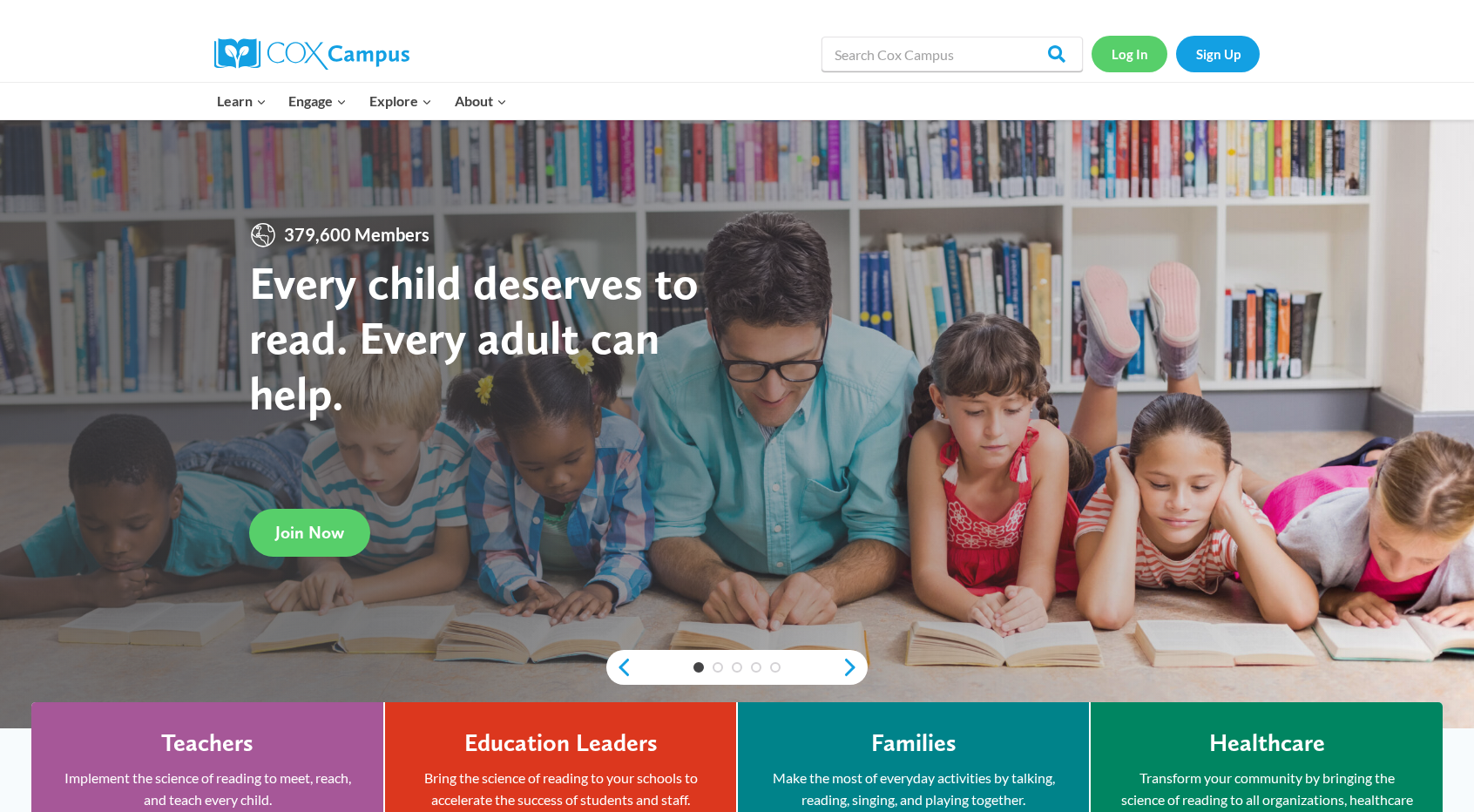
click at [1137, 56] on link "Log In" at bounding box center [1129, 53] width 76 height 36
click at [1117, 53] on link "Log In" at bounding box center [1129, 53] width 76 height 36
